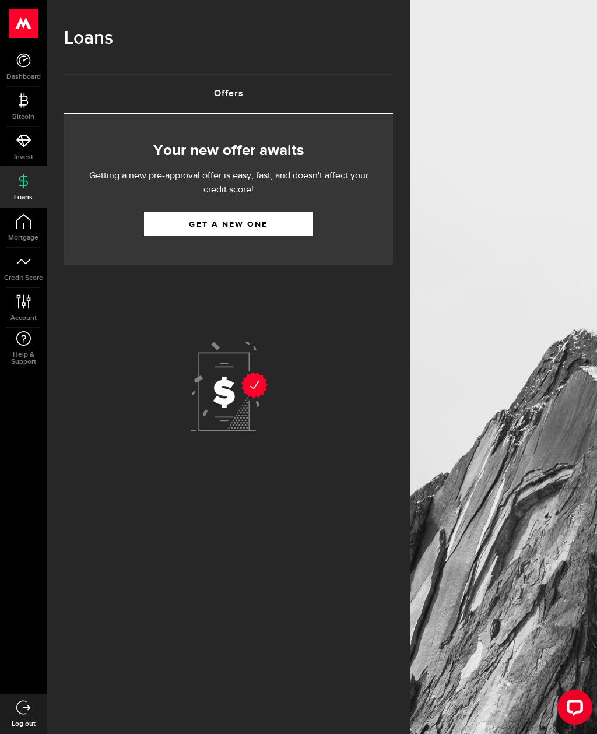
click at [237, 231] on link "Get a new one" at bounding box center [228, 223] width 169 height 24
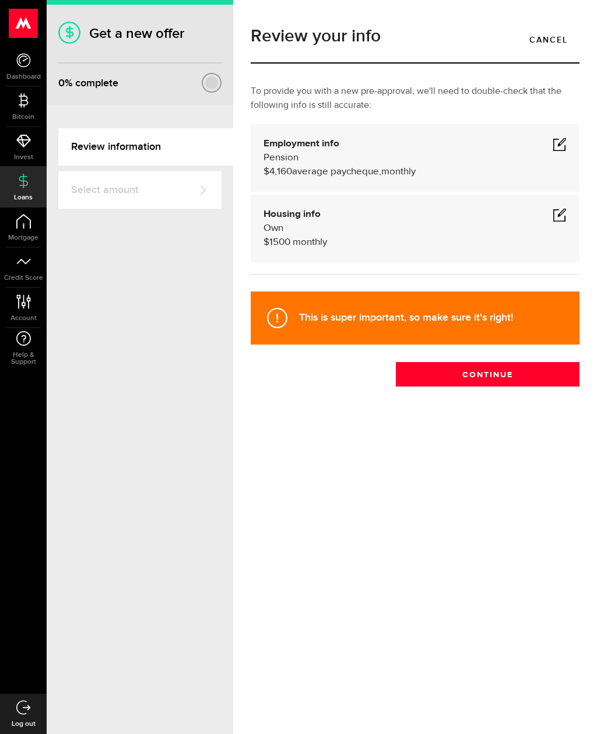
click at [496, 373] on button "Continue" at bounding box center [488, 374] width 184 height 24
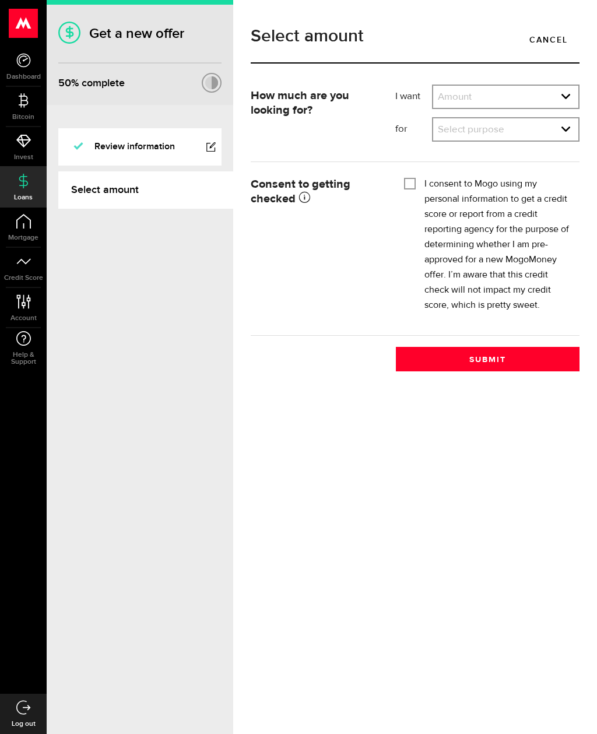
click at [484, 103] on select "Amount $500 $1000 $2000 $3000 $4000 $5000 $6000 $7000 $8000 $9000 $10000 $11000…" at bounding box center [505, 98] width 145 height 24
select select "500"
click at [570, 128] on select "Select purpose Credit Card Refinancing/Pay Off Credit Cards Debt Consolidation …" at bounding box center [505, 130] width 145 height 24
select select "Emergency Loan"
click at [415, 184] on input "I consent to Mogo using my personal information to get a credit score or report…" at bounding box center [410, 183] width 12 height 12
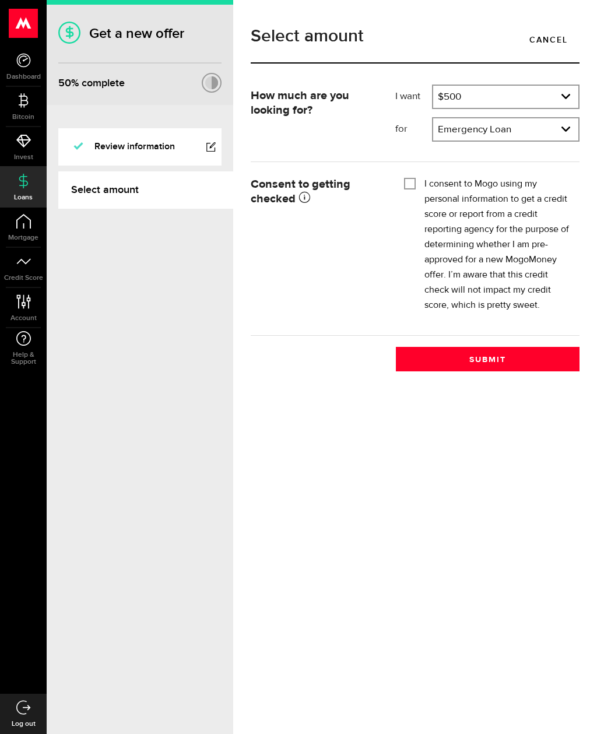
checkbox input "true"
click at [493, 355] on button "Submit" at bounding box center [488, 359] width 184 height 24
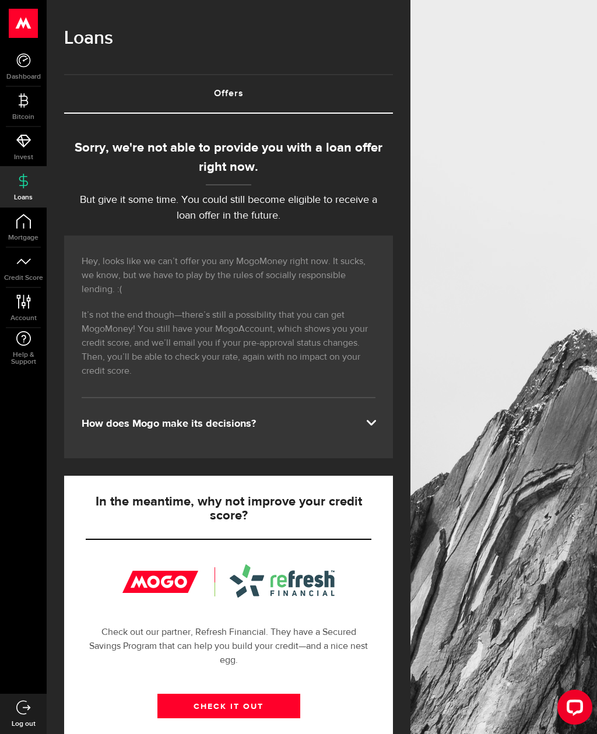
click at [373, 418] on span at bounding box center [370, 421] width 9 height 9
click at [372, 419] on span at bounding box center [370, 421] width 9 height 9
